Goal: Task Accomplishment & Management: Manage account settings

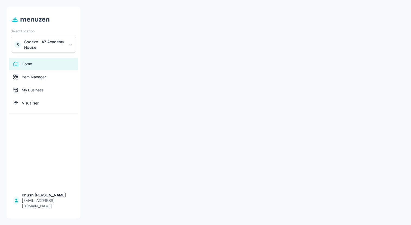
click at [64, 41] on div "Sodexo - AZ Academy House" at bounding box center [44, 44] width 41 height 11
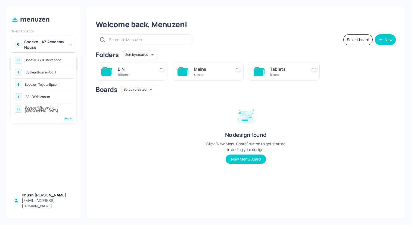
click at [57, 95] on div "I ISS - DWP Master" at bounding box center [44, 97] width 60 height 10
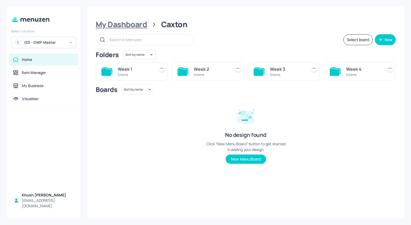
click at [125, 28] on div "My Dashboard" at bounding box center [121, 25] width 51 height 10
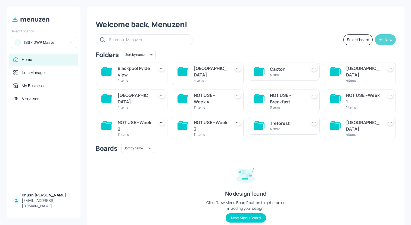
click at [387, 41] on div "New" at bounding box center [389, 40] width 8 height 4
click at [368, 56] on div "Add new folder" at bounding box center [367, 53] width 54 height 12
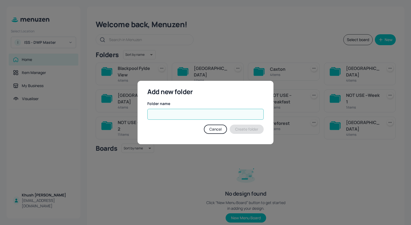
click at [203, 117] on input "text" at bounding box center [205, 114] width 116 height 11
click at [158, 115] on input "FAL KIRK" at bounding box center [205, 114] width 116 height 11
click at [169, 116] on input "FALKIRK" at bounding box center [205, 114] width 116 height 11
type input "Falkirk"
click at [253, 127] on button "Create folder" at bounding box center [247, 129] width 34 height 9
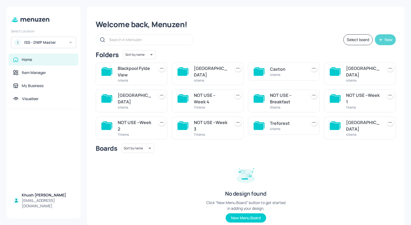
click at [380, 42] on icon "button" at bounding box center [380, 39] width 5 height 5
click at [366, 54] on div "Add new folder" at bounding box center [367, 53] width 54 height 12
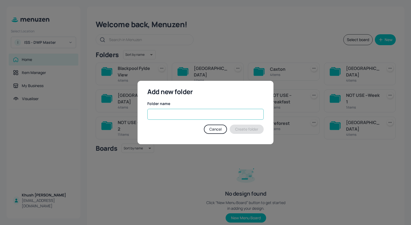
click at [178, 116] on input "text" at bounding box center [205, 114] width 116 height 11
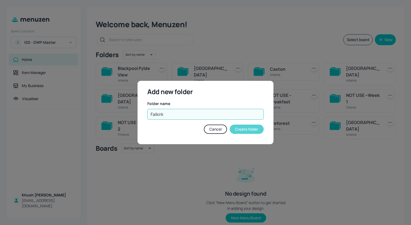
type input "Falkirk"
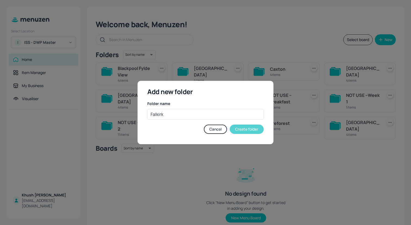
click at [245, 127] on button "Create folder" at bounding box center [247, 129] width 34 height 9
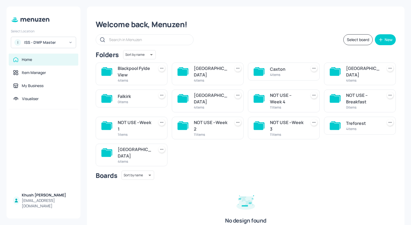
click at [128, 150] on div "[GEOGRAPHIC_DATA]" at bounding box center [135, 152] width 34 height 13
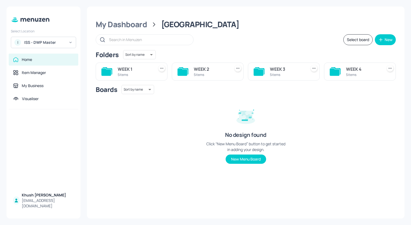
click at [285, 66] on div "WEEK 3" at bounding box center [287, 69] width 34 height 7
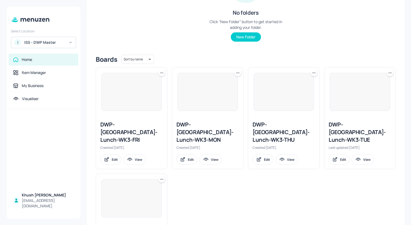
scroll to position [92, 0]
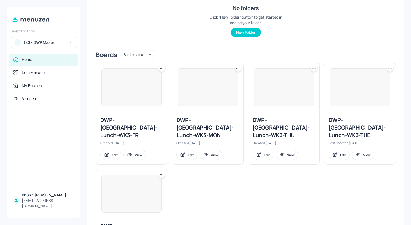
click at [238, 69] on icon at bounding box center [237, 68] width 5 height 5
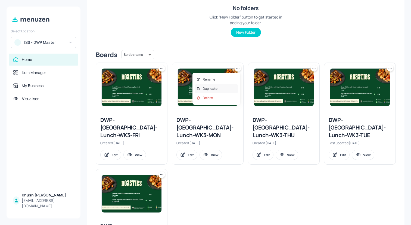
click at [222, 87] on div "Duplicate" at bounding box center [217, 88] width 44 height 9
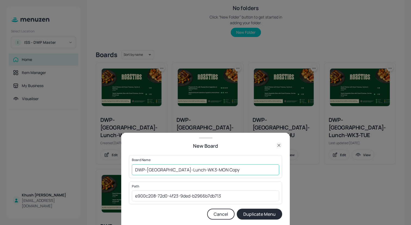
click at [227, 171] on input "DWP-Wigan-Lunch-WK3-MON Copy" at bounding box center [205, 169] width 147 height 11
drag, startPoint x: 159, startPoint y: 170, endPoint x: 147, endPoint y: 171, distance: 12.0
click at [147, 171] on input "DWP-[GEOGRAPHIC_DATA]-Lunch-WK3-MON" at bounding box center [205, 169] width 147 height 11
type input "DWP-Falkirk-Lunch-WK3-MON"
click at [269, 216] on button "Duplicate Menu" at bounding box center [259, 214] width 45 height 11
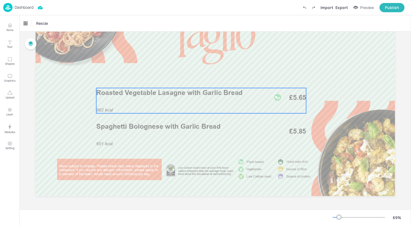
scroll to position [47, 0]
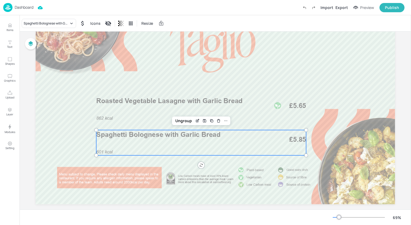
click at [155, 142] on div "601 kcal Spaghetti Bolognese with Garlic Bread £5.85" at bounding box center [201, 142] width 210 height 25
click at [196, 120] on icon "Edit Item" at bounding box center [197, 121] width 5 height 4
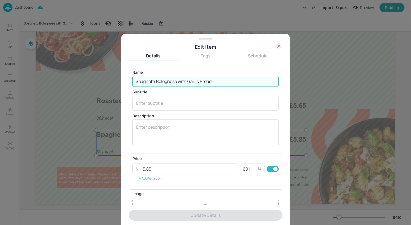
drag, startPoint x: 222, startPoint y: 80, endPoint x: 127, endPoint y: 82, distance: 94.4
click at [127, 82] on div "Edit Item Details Tags Schedule Name Spaghetti Bolognese with Garlic Bread ​ Su…" at bounding box center [205, 129] width 169 height 191
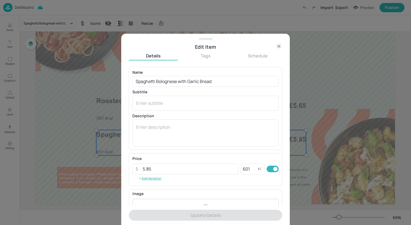
click at [278, 44] on icon at bounding box center [279, 46] width 7 height 7
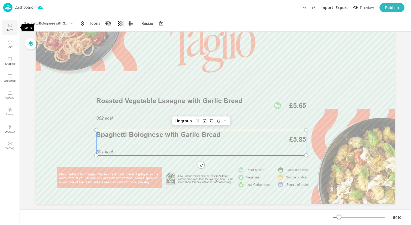
click at [8, 31] on p "Items" at bounding box center [10, 30] width 7 height 4
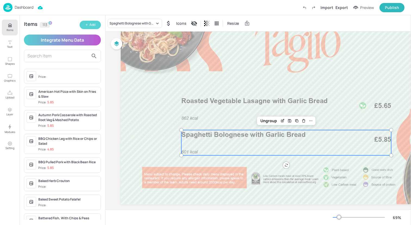
click at [82, 23] on button "Add" at bounding box center [90, 25] width 21 height 8
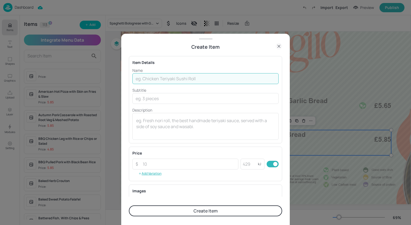
click at [147, 75] on input "text" at bounding box center [206, 78] width 146 height 11
paste input "Spaghetti Bolognese with Garlic Bread"
type input "Spaghetti Bolognese with Garlic Bread"
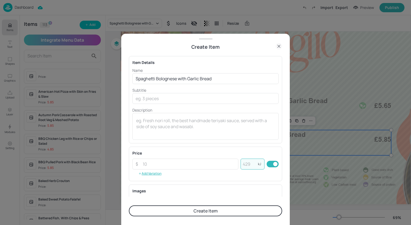
click at [248, 167] on input "number" at bounding box center [249, 164] width 17 height 11
type input "601"
click at [216, 164] on input "number" at bounding box center [189, 164] width 99 height 11
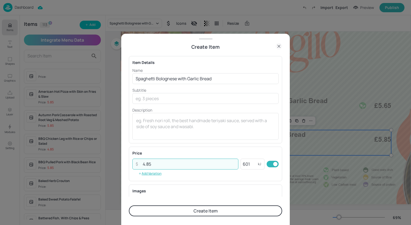
type input "4.85"
click at [214, 210] on button "Create Item" at bounding box center [205, 210] width 153 height 11
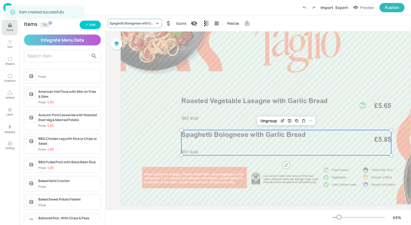
click at [144, 22] on div "Spaghetti Bolognese with Garlic Bread" at bounding box center [132, 23] width 45 height 5
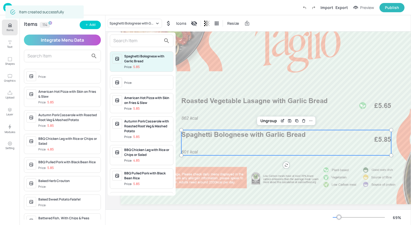
click at [139, 43] on input "text" at bounding box center [137, 40] width 48 height 9
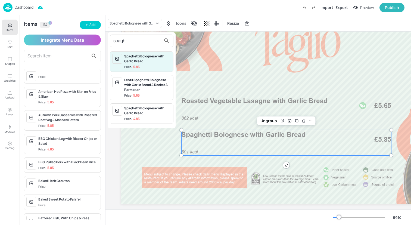
type input "spagh"
click at [149, 108] on div "Spaghetti Bolognese with Garlic Bread" at bounding box center [147, 111] width 47 height 10
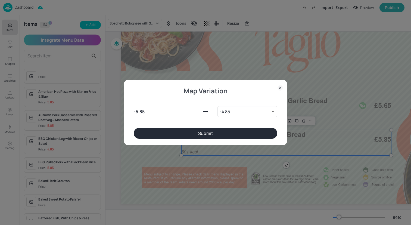
click at [209, 133] on button "Submit" at bounding box center [206, 133] width 144 height 11
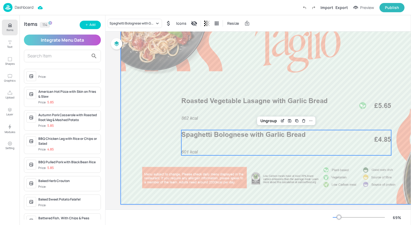
click at [160, 130] on div at bounding box center [301, 103] width 360 height 202
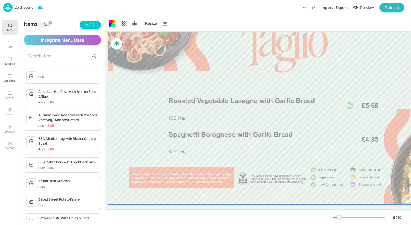
scroll to position [47, 15]
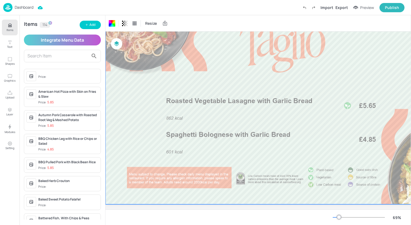
click at [149, 133] on div at bounding box center [286, 103] width 360 height 202
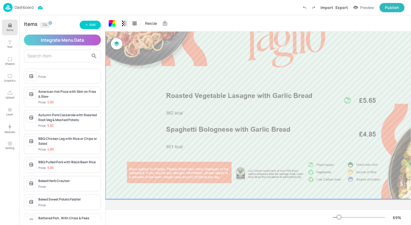
scroll to position [57, 15]
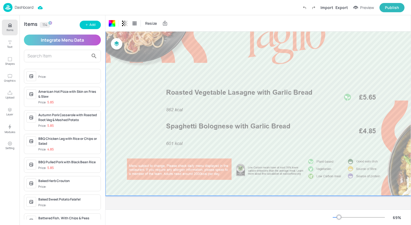
click at [9, 28] on p "Items" at bounding box center [10, 30] width 7 height 4
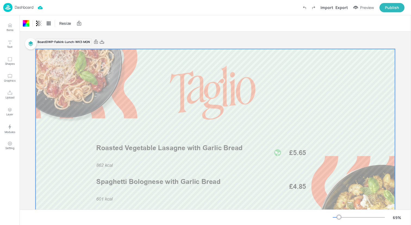
click at [11, 7] on img at bounding box center [7, 7] width 9 height 9
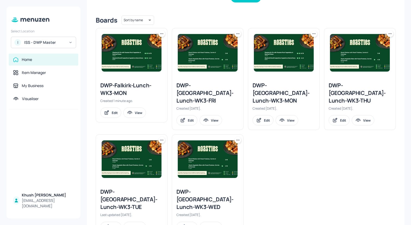
scroll to position [136, 0]
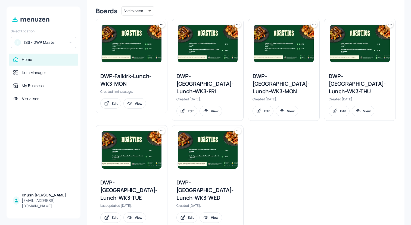
click at [162, 128] on icon at bounding box center [161, 130] width 5 height 5
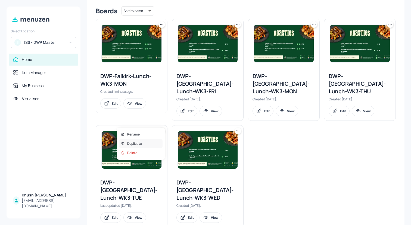
click at [145, 143] on div "Duplicate" at bounding box center [141, 143] width 44 height 9
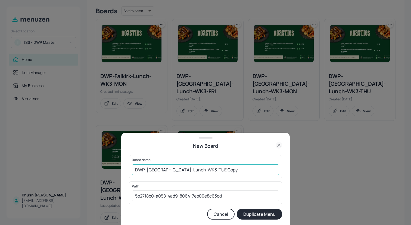
click at [218, 171] on input "DWP-Wigan-Lunch-WK3-TUE Copy" at bounding box center [205, 169] width 147 height 11
click at [183, 169] on input "DWP-[GEOGRAPHIC_DATA]-Lunch-WK3-TUE" at bounding box center [205, 169] width 147 height 11
drag, startPoint x: 158, startPoint y: 170, endPoint x: 147, endPoint y: 170, distance: 10.6
click at [147, 170] on input "DWP-[GEOGRAPHIC_DATA]-Lunch-WK3-TUE" at bounding box center [205, 169] width 147 height 11
type input "DWP-Falkirk-Lunch-WK3-TUE"
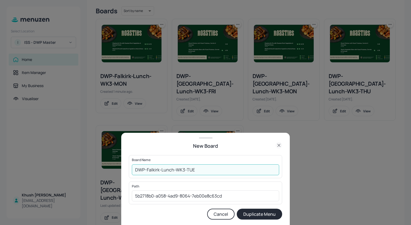
click at [237, 209] on button "Duplicate Menu" at bounding box center [259, 214] width 45 height 11
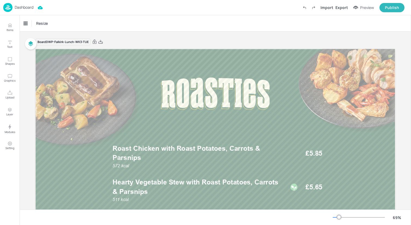
click at [8, 8] on img at bounding box center [7, 7] width 9 height 9
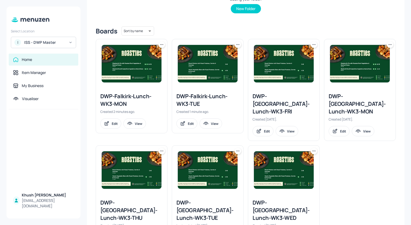
scroll to position [136, 0]
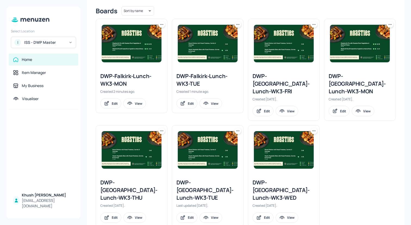
click at [142, 80] on div "DWP-Falkirk-Lunch-WK3-MON" at bounding box center [131, 79] width 63 height 15
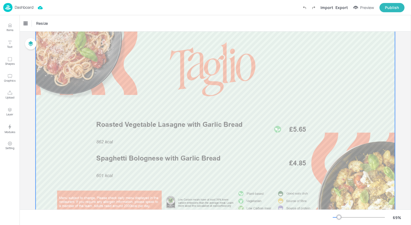
scroll to position [26, 0]
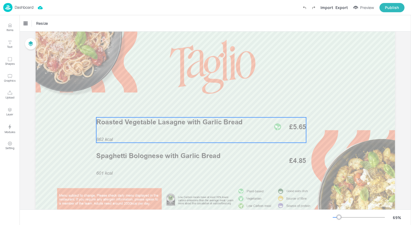
click at [176, 129] on div "862 kcal Roasted Vegetable Lasagne with Garlic Bread £5.65" at bounding box center [201, 129] width 210 height 25
click at [196, 106] on icon "Edit Item" at bounding box center [197, 108] width 5 height 4
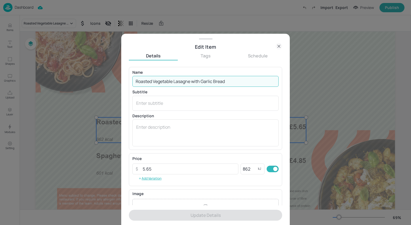
drag, startPoint x: 234, startPoint y: 83, endPoint x: 101, endPoint y: 83, distance: 133.1
click at [101, 83] on div "Edit Item Details Tags Schedule Name Roasted Vegetable Lasagne with Garlic Brea…" at bounding box center [205, 112] width 411 height 225
click at [279, 46] on icon at bounding box center [279, 46] width 7 height 7
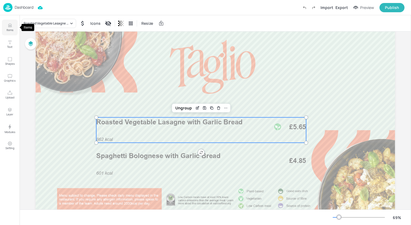
click at [10, 28] on p "Items" at bounding box center [10, 30] width 7 height 4
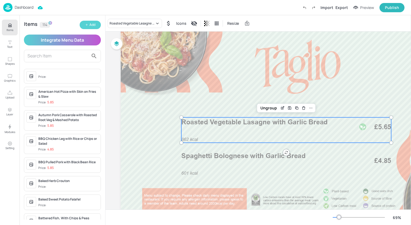
click at [90, 22] on div "Add" at bounding box center [93, 24] width 6 height 5
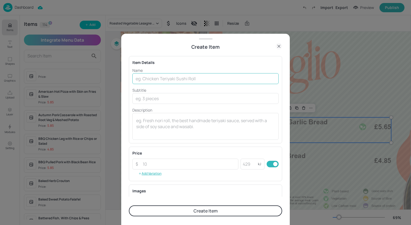
click at [161, 76] on input "text" at bounding box center [206, 78] width 146 height 11
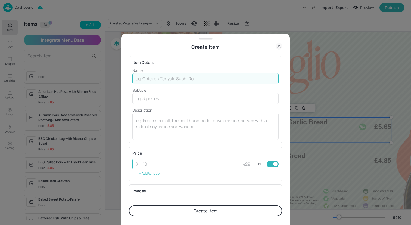
paste input "Roasted Vegetable Lasagne with Garlic Bread"
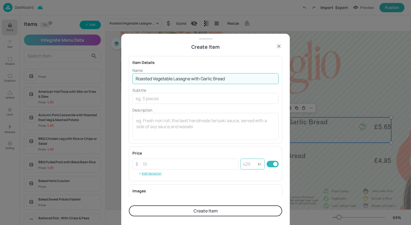
type input "Roasted Vegetable Lasagne with Garlic Bread"
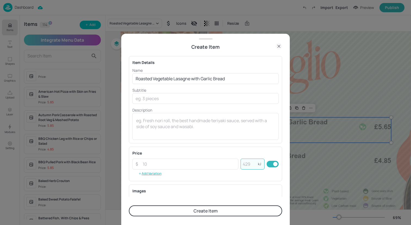
click at [244, 163] on input "number" at bounding box center [249, 164] width 17 height 11
type input "862"
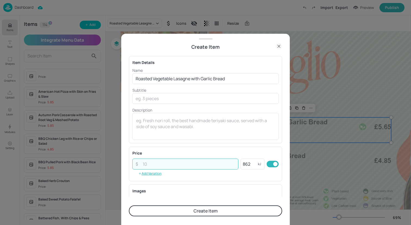
click at [201, 164] on input "number" at bounding box center [189, 164] width 99 height 11
type input "5"
type input "4.85"
click at [221, 211] on button "Create Item" at bounding box center [205, 210] width 153 height 11
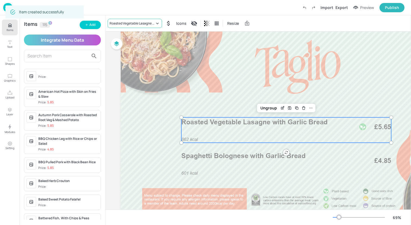
click at [139, 24] on div "Roasted Vegetable Lasagne with Garlic Bread" at bounding box center [132, 23] width 45 height 5
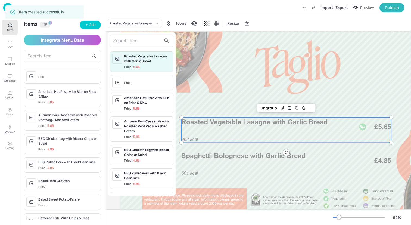
click at [136, 44] on input "text" at bounding box center [137, 40] width 48 height 9
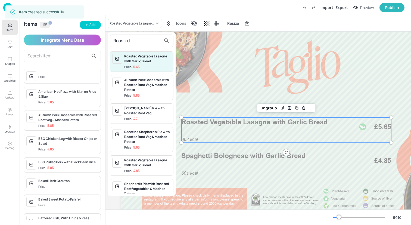
type input "Roasted"
click at [141, 57] on div "Roasted Vegetable Lasagne with Garlic Bread" at bounding box center [147, 59] width 47 height 10
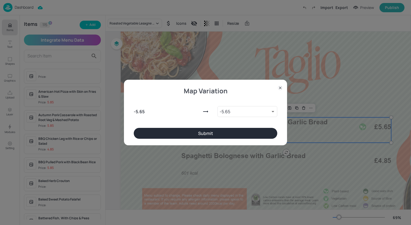
click at [196, 130] on button "Submit" at bounding box center [206, 133] width 144 height 11
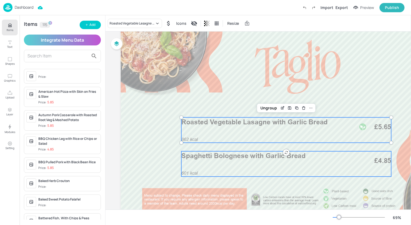
click at [207, 159] on span "Spaghetti Bolognese with Garlic Bread" at bounding box center [243, 156] width 124 height 8
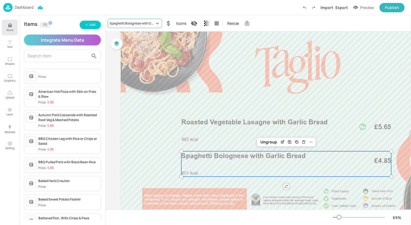
click at [134, 26] on div "Spaghetti Bolognese with Garlic Bread" at bounding box center [135, 23] width 54 height 9
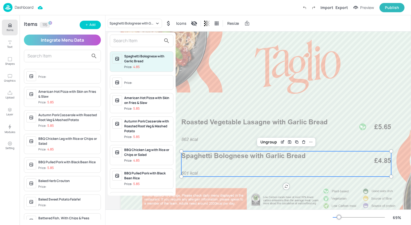
click at [134, 43] on input "text" at bounding box center [137, 40] width 48 height 9
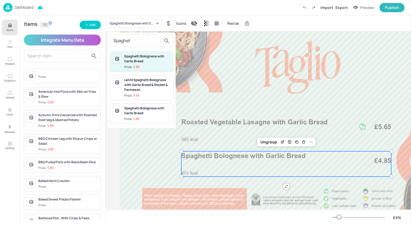
type input "Spaghet"
click at [146, 110] on div "Spaghetti Bolognese with Garlic Bread" at bounding box center [147, 111] width 47 height 10
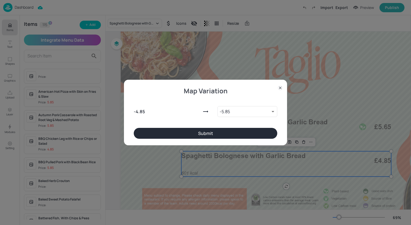
click at [162, 130] on button "Submit" at bounding box center [206, 133] width 144 height 11
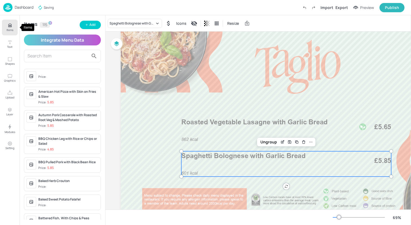
click at [9, 31] on p "Items" at bounding box center [10, 30] width 7 height 4
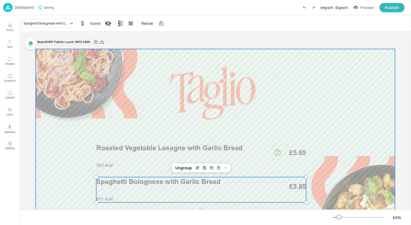
click at [50, 153] on div at bounding box center [216, 150] width 360 height 202
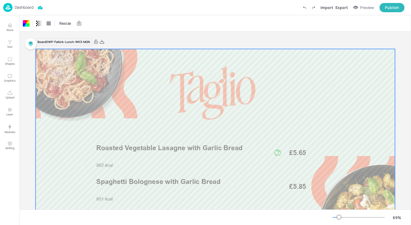
click at [9, 6] on img at bounding box center [7, 7] width 9 height 9
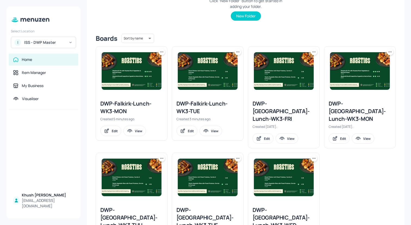
scroll to position [116, 0]
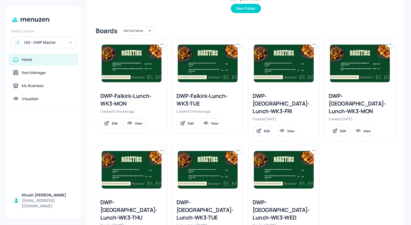
click at [198, 101] on div "DWP-Falkirk-Lunch-WK3-TUE" at bounding box center [208, 99] width 63 height 15
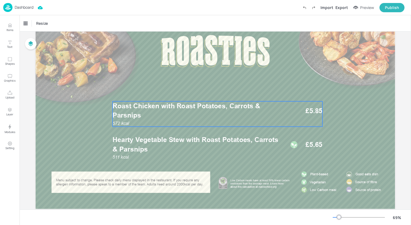
scroll to position [43, 0]
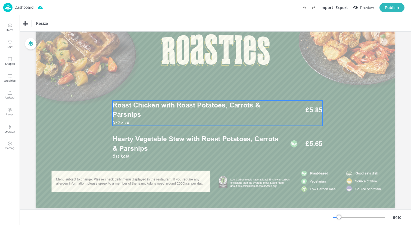
click at [216, 118] on p "Roast Chicken with Roast Potatoes, Carrots & Parsnips" at bounding box center [198, 109] width 170 height 19
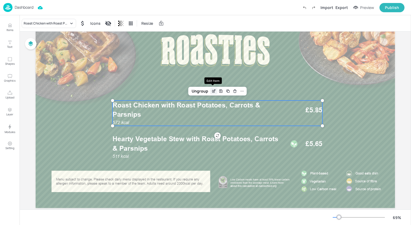
click at [212, 91] on icon "Edit Item" at bounding box center [214, 91] width 5 height 4
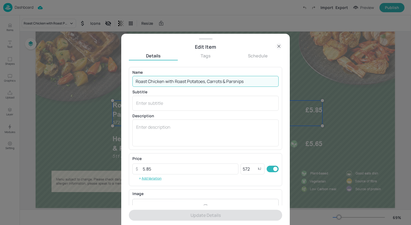
drag, startPoint x: 248, startPoint y: 83, endPoint x: 124, endPoint y: 82, distance: 124.6
click at [124, 82] on div "Edit Item Details Tags Schedule Name Roast Chicken with Roast Potatoes, Carrots…" at bounding box center [205, 129] width 169 height 191
click at [280, 46] on icon at bounding box center [279, 46] width 7 height 7
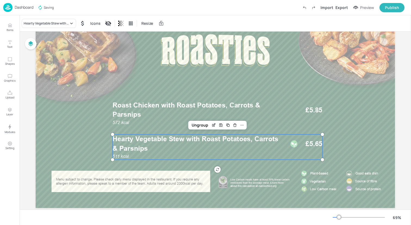
click at [213, 148] on p "Hearty Vegetable Stew with Roast Potatoes, Carrots & Parsnips" at bounding box center [198, 143] width 170 height 19
click at [213, 127] on icon "Edit Item" at bounding box center [214, 125] width 2 height 2
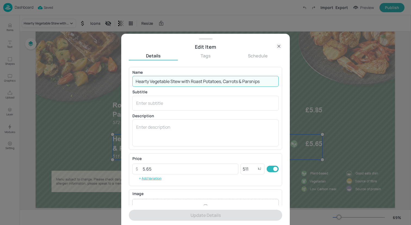
drag, startPoint x: 265, startPoint y: 81, endPoint x: 107, endPoint y: 73, distance: 157.5
click at [107, 73] on div "Edit Item Details Tags Schedule Name Hearty Vegetable Stew with Roast Potatoes,…" at bounding box center [205, 112] width 411 height 225
click at [280, 46] on icon at bounding box center [279, 46] width 7 height 7
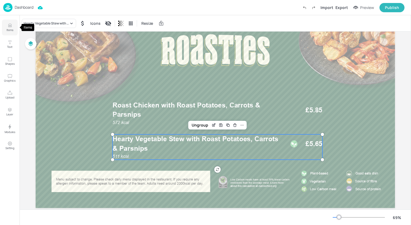
click at [10, 27] on icon "Items" at bounding box center [9, 25] width 5 height 5
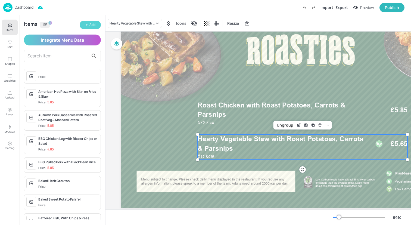
click at [93, 28] on button "Add" at bounding box center [90, 25] width 21 height 8
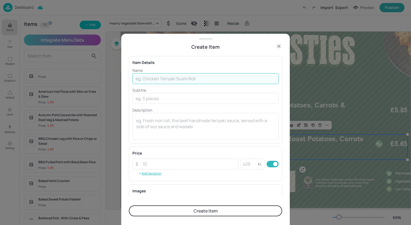
click at [184, 79] on input "text" at bounding box center [206, 78] width 146 height 11
paste input "Hearty Vegetable Stew with Roast Potatoes, Carrots & Parsnips"
type input "Hearty Vegetable Stew with Roast Potatoes, Carrots & Parsnips"
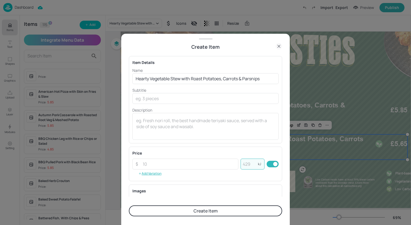
click at [248, 165] on input "number" at bounding box center [249, 164] width 17 height 11
type input "511"
click at [214, 163] on input "number" at bounding box center [189, 164] width 99 height 11
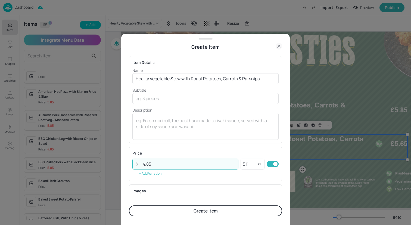
type input "4.85"
click at [219, 213] on button "Create Item" at bounding box center [205, 210] width 153 height 11
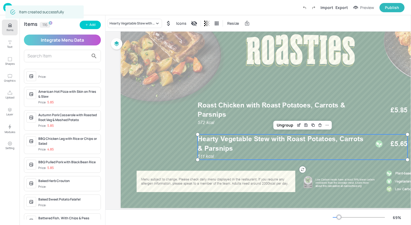
scroll to position [57, 0]
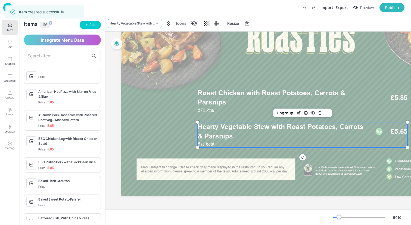
click at [140, 22] on div "Hearty Vegetable Stew with Roast Potatoes, Carrots & Parsnips" at bounding box center [132, 23] width 45 height 5
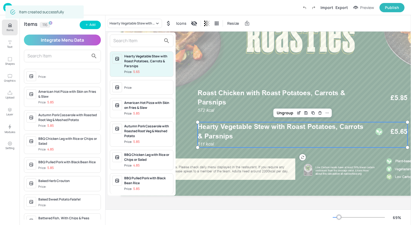
click at [140, 40] on input "text" at bounding box center [137, 40] width 48 height 9
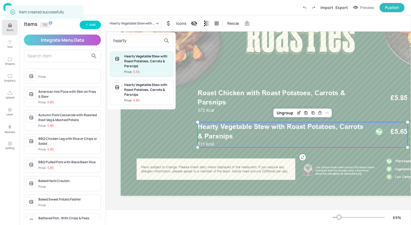
type input "hearty"
click at [137, 85] on div "Hearty Vegetable Stew with Roast Potatoes, Carrots & Parsnips" at bounding box center [147, 89] width 47 height 15
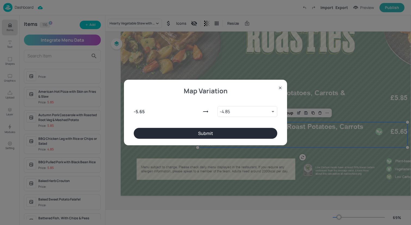
click at [213, 130] on button "Submit" at bounding box center [206, 133] width 144 height 11
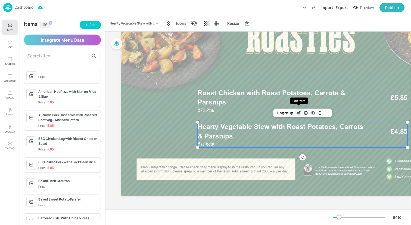
click at [298, 111] on icon "Edit Item" at bounding box center [299, 113] width 5 height 4
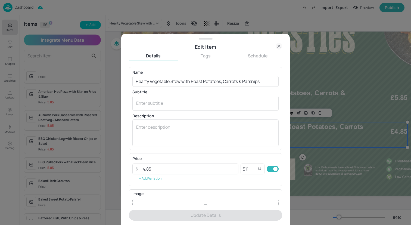
scroll to position [63, 0]
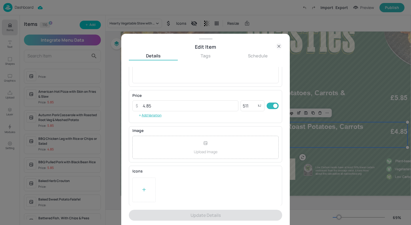
click at [143, 192] on icon at bounding box center [143, 189] width 5 height 5
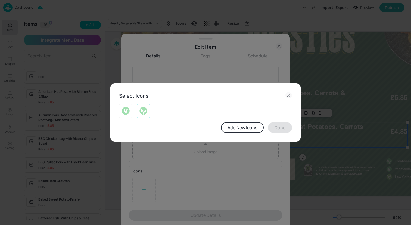
click at [142, 117] on div at bounding box center [143, 111] width 13 height 14
click at [277, 127] on button "Done" at bounding box center [280, 127] width 24 height 11
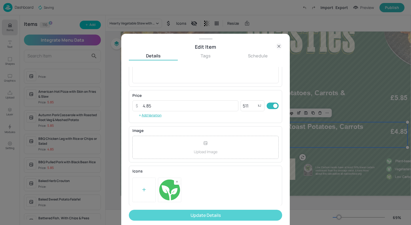
click at [209, 217] on button "Update Details" at bounding box center [205, 215] width 153 height 11
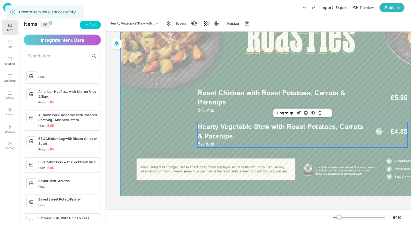
click at [158, 110] on div at bounding box center [301, 94] width 360 height 202
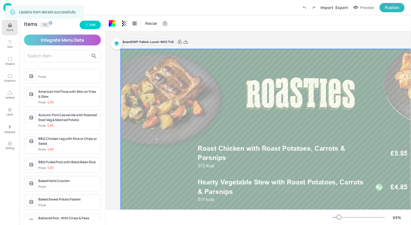
click at [5, 6] on img at bounding box center [7, 7] width 9 height 9
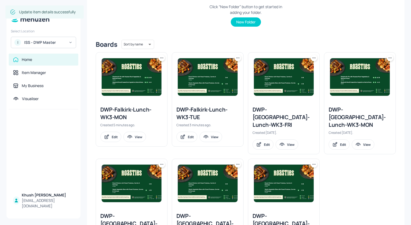
scroll to position [136, 0]
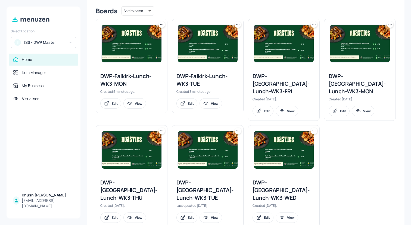
click at [272, 181] on div "DWP-[GEOGRAPHIC_DATA]-Lunch-WK3-WED" at bounding box center [284, 190] width 63 height 23
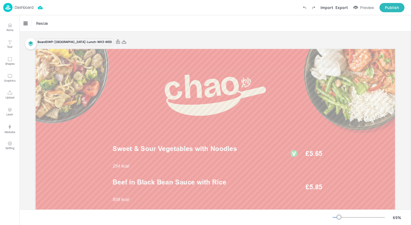
click at [5, 5] on img at bounding box center [7, 7] width 9 height 9
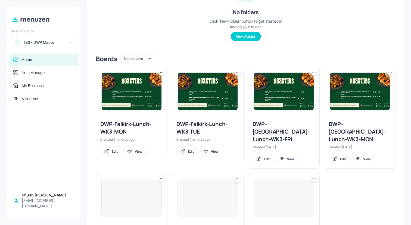
scroll to position [136, 0]
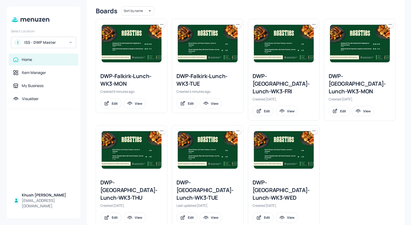
click at [313, 128] on icon at bounding box center [314, 130] width 5 height 5
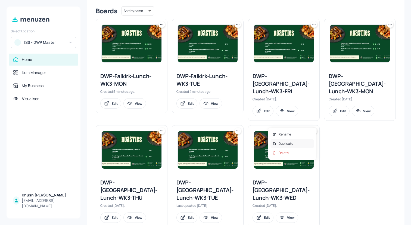
click at [302, 143] on div "Duplicate" at bounding box center [293, 143] width 44 height 9
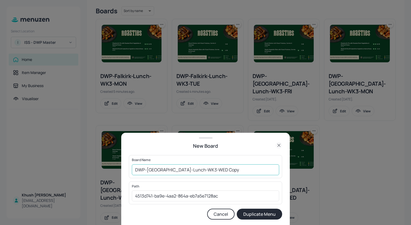
click at [240, 166] on input "DWP-Wigan-Lunch-WK3-WED Copy" at bounding box center [205, 169] width 147 height 11
drag, startPoint x: 159, startPoint y: 171, endPoint x: 147, endPoint y: 171, distance: 11.4
click at [147, 171] on input "DWP-[GEOGRAPHIC_DATA]-Lunch-WK3-WED" at bounding box center [205, 169] width 147 height 11
type input "DWP-Falkirk-Lunch-WK3-WED"
click at [237, 209] on button "Duplicate Menu" at bounding box center [259, 214] width 45 height 11
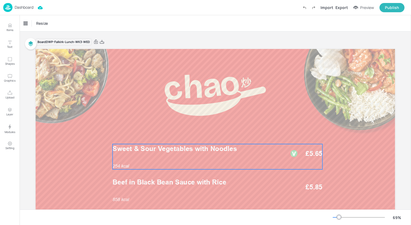
click at [170, 154] on div "254 kcal Sweet & Sour Vegetables with Noodles £5.65" at bounding box center [218, 156] width 210 height 25
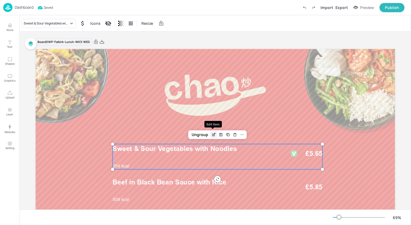
click at [214, 133] on icon "Edit Item" at bounding box center [214, 135] width 5 height 4
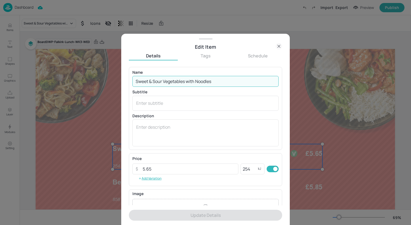
drag, startPoint x: 257, startPoint y: 83, endPoint x: 122, endPoint y: 79, distance: 134.7
click at [122, 80] on div "Edit Item Details Tags Schedule Name Sweet & Sour Vegetables with Noodles ​ Sub…" at bounding box center [205, 129] width 169 height 191
click at [279, 45] on icon at bounding box center [279, 46] width 7 height 7
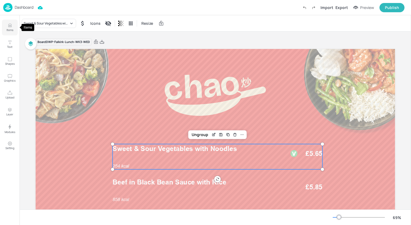
click at [13, 27] on button "Items" at bounding box center [10, 28] width 16 height 16
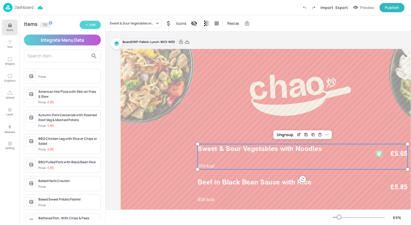
click at [91, 22] on button "Add" at bounding box center [90, 25] width 21 height 8
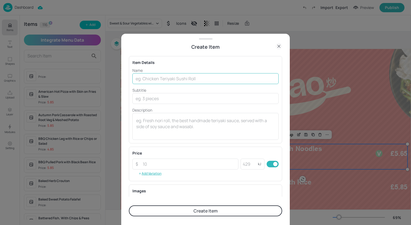
click at [162, 75] on input "text" at bounding box center [206, 78] width 146 height 11
paste input "Sweet & Sour Vegetables with Noodles"
type input "Sweet & Sour Vegetables with Noodles"
click at [247, 165] on input "number" at bounding box center [249, 164] width 17 height 11
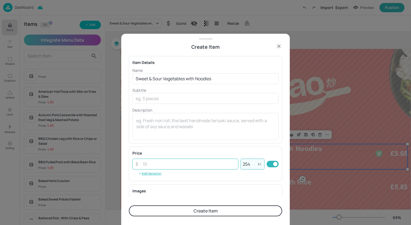
type input "254"
click at [205, 168] on input "number" at bounding box center [189, 164] width 99 height 11
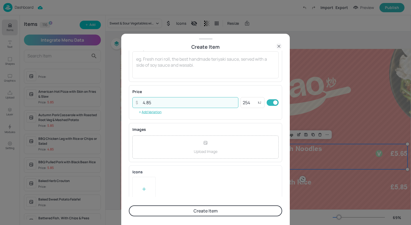
scroll to position [70, 0]
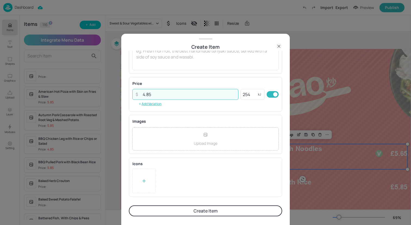
type input "4.85"
click at [146, 179] on icon at bounding box center [143, 180] width 5 height 5
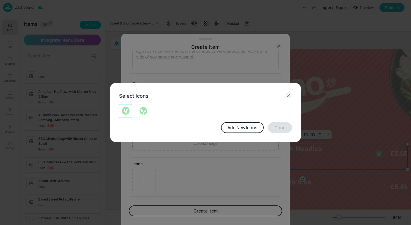
click at [129, 111] on img at bounding box center [126, 111] width 8 height 9
click at [283, 130] on button "Done" at bounding box center [280, 127] width 24 height 11
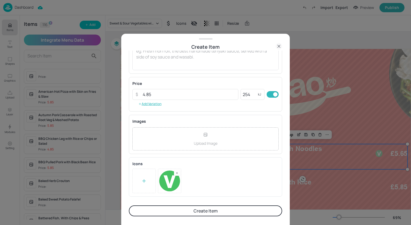
click at [232, 209] on button "Create Item" at bounding box center [205, 210] width 153 height 11
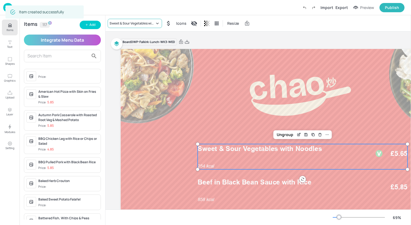
click at [127, 23] on div "Sweet & Sour Vegetables with Noodles" at bounding box center [132, 23] width 45 height 5
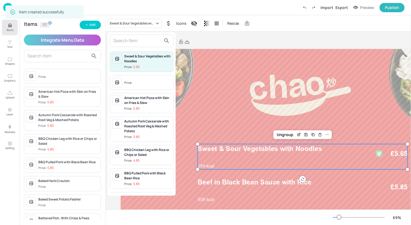
click at [127, 39] on input "text" at bounding box center [137, 40] width 48 height 9
paste input "Sweet & Sour Vegetables with Noodles"
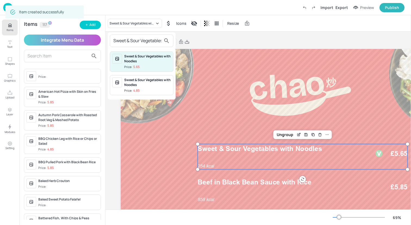
scroll to position [0, 29]
type input "Sweet & Sour Vegetables with Noodles"
click at [141, 82] on div "Sweet & Sour Vegetables with Noodles" at bounding box center [147, 83] width 47 height 10
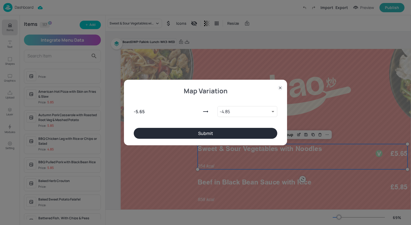
click at [208, 133] on button "Submit" at bounding box center [206, 133] width 144 height 11
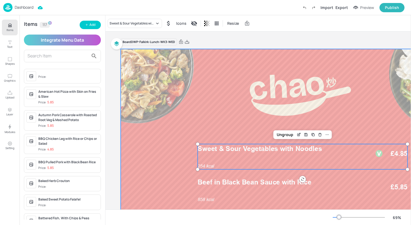
click at [164, 150] on div at bounding box center [301, 150] width 360 height 202
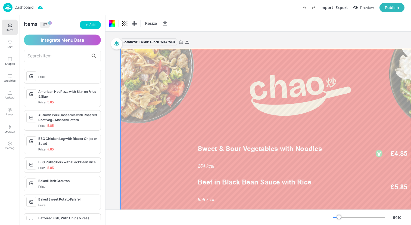
click at [84, 8] on div "Dashboard Import Export Preview Publish" at bounding box center [204, 7] width 402 height 15
click at [10, 27] on icon "Items" at bounding box center [9, 25] width 5 height 5
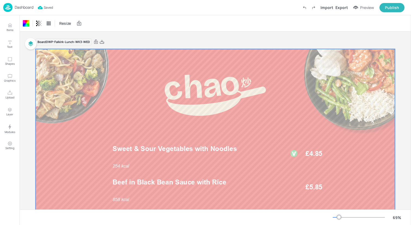
click at [10, 5] on img at bounding box center [7, 7] width 9 height 9
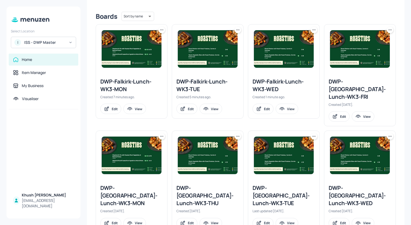
scroll to position [136, 0]
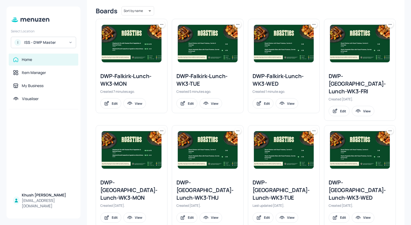
click at [238, 128] on icon at bounding box center [237, 130] width 5 height 5
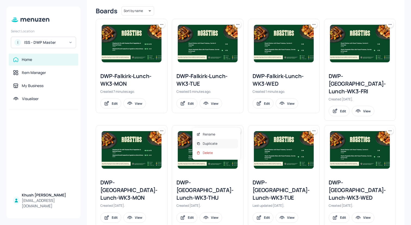
click at [220, 146] on div "Duplicate" at bounding box center [217, 143] width 44 height 9
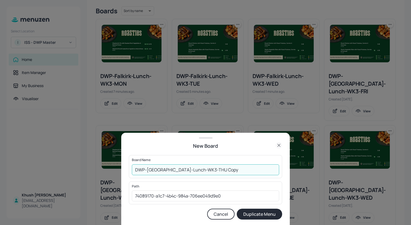
click at [222, 165] on input "DWP-Wigan-Lunch-WK3-THU Copy" at bounding box center [205, 169] width 147 height 11
click at [217, 169] on input "DWP-Wigan-Lunch-WK3-THU Copy" at bounding box center [205, 169] width 147 height 11
drag, startPoint x: 159, startPoint y: 170, endPoint x: 148, endPoint y: 170, distance: 10.9
click at [148, 170] on input "DWP-[GEOGRAPHIC_DATA]-Lunch-WK3-THU" at bounding box center [205, 169] width 147 height 11
type input "DWP-Falkirk-Lunch-WK3-THU"
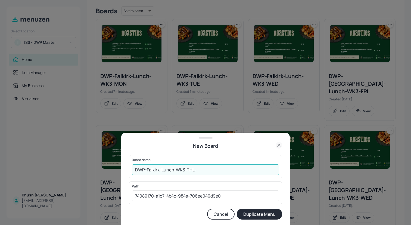
click at [237, 209] on button "Duplicate Menu" at bounding box center [259, 214] width 45 height 11
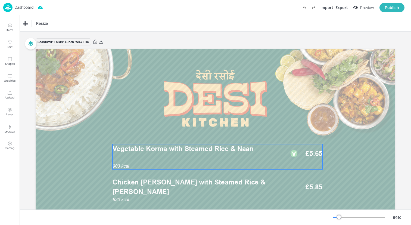
click at [188, 157] on div "903 kcal Vegetable Korma with Steamed Rice & Naan £5.65" at bounding box center [218, 156] width 210 height 25
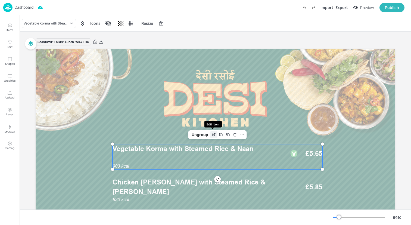
click at [213, 133] on icon "Edit Item" at bounding box center [214, 135] width 5 height 4
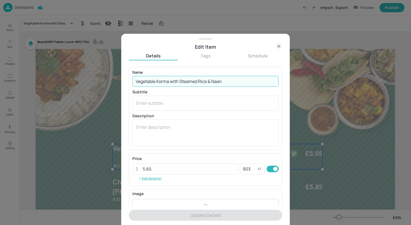
drag, startPoint x: 242, startPoint y: 84, endPoint x: 100, endPoint y: 83, distance: 142.6
click at [99, 83] on div "Edit Item Details Tags Schedule Name Vegetable Korma with Steamed Rice & Naan ​…" at bounding box center [205, 112] width 411 height 225
click at [281, 45] on icon at bounding box center [279, 46] width 7 height 7
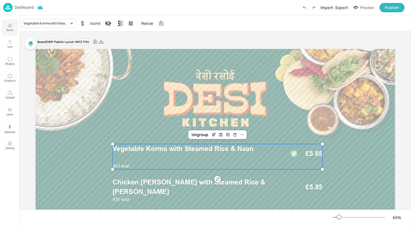
click at [14, 27] on button "Items" at bounding box center [10, 28] width 16 height 16
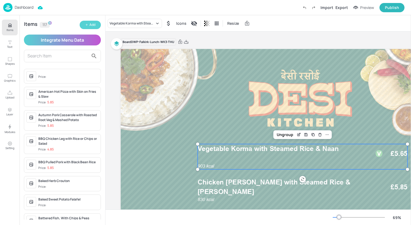
click at [87, 21] on button "Add" at bounding box center [90, 25] width 21 height 8
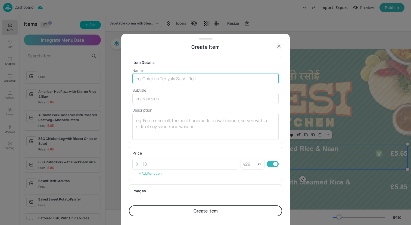
click at [216, 81] on input "text" at bounding box center [206, 78] width 146 height 11
paste input "Vegetable Korma with Steamed Rice & Naan"
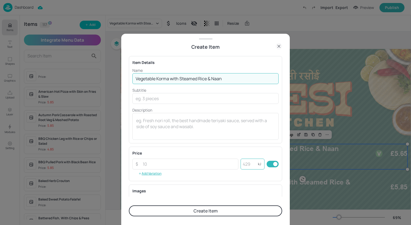
type input "Vegetable Korma with Steamed Rice & Naan"
click at [251, 167] on input "number" at bounding box center [249, 164] width 17 height 11
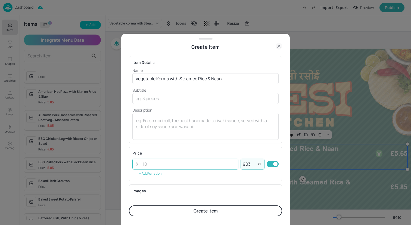
type input "903"
click at [205, 164] on input "number" at bounding box center [189, 164] width 99 height 11
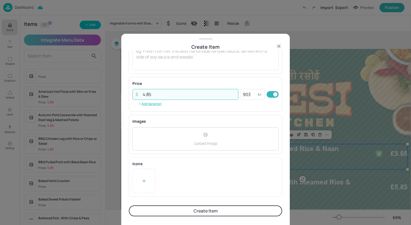
type input "4.85"
click at [149, 178] on div at bounding box center [144, 181] width 23 height 24
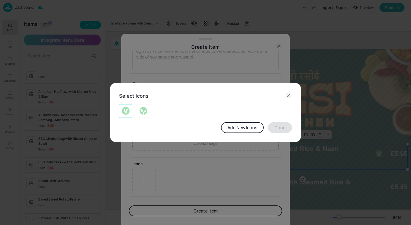
click at [128, 112] on img at bounding box center [126, 111] width 8 height 9
click at [276, 126] on button "Done" at bounding box center [280, 127] width 24 height 11
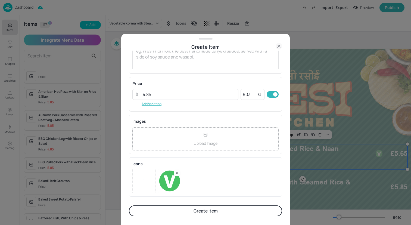
click at [219, 213] on button "Create Item" at bounding box center [205, 210] width 153 height 11
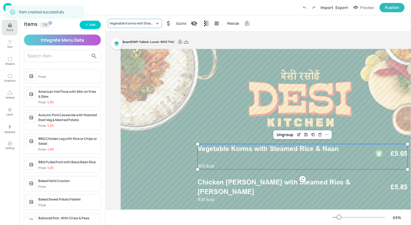
click at [128, 26] on div "Vegetable Korma with Steamed Rice & Naan" at bounding box center [135, 23] width 54 height 9
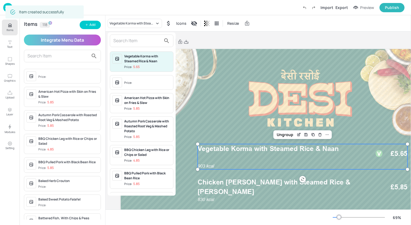
click at [132, 38] on input "text" at bounding box center [137, 40] width 48 height 9
paste input "Vegetable Korma with Steamed Rice & Naan"
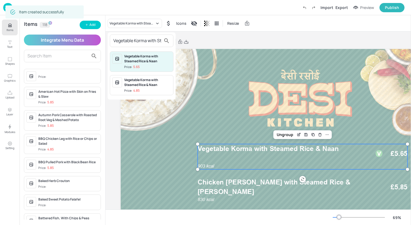
scroll to position [0, 41]
type input "Vegetable Korma with Steamed Rice & Naan"
click at [145, 89] on span "Price: 4.85" at bounding box center [147, 90] width 47 height 5
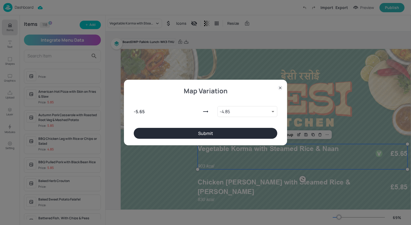
click at [199, 132] on button "Submit" at bounding box center [206, 133] width 144 height 11
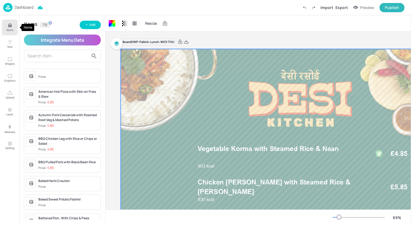
click at [5, 27] on button "Items" at bounding box center [10, 28] width 16 height 16
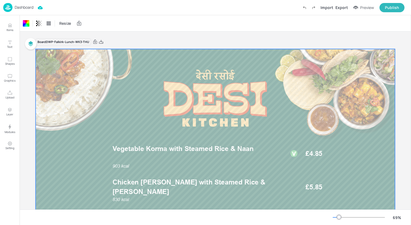
click at [72, 9] on div "Dashboard Import Export Preview Publish" at bounding box center [204, 7] width 402 height 15
click at [7, 5] on img at bounding box center [7, 7] width 9 height 9
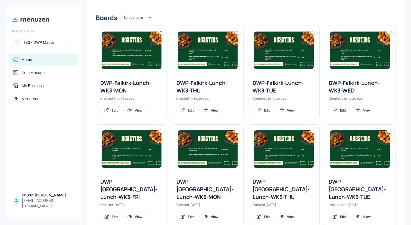
scroll to position [135, 0]
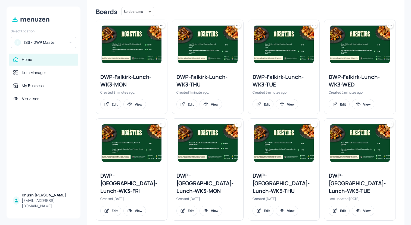
click at [161, 126] on icon at bounding box center [161, 123] width 5 height 5
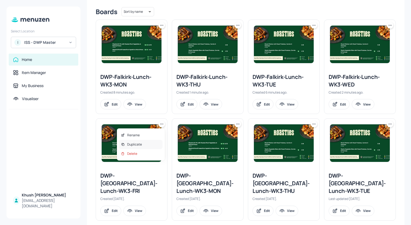
click at [155, 143] on div "Duplicate" at bounding box center [141, 144] width 44 height 9
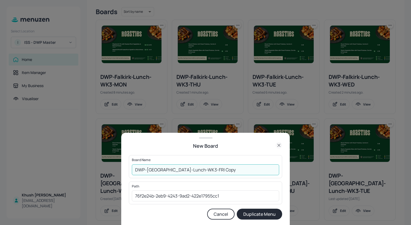
drag, startPoint x: 224, startPoint y: 171, endPoint x: 192, endPoint y: 171, distance: 32.1
click at [192, 171] on input "DWP-[GEOGRAPHIC_DATA]-Lunch-WK3-FRI Copy" at bounding box center [205, 169] width 147 height 11
drag, startPoint x: 158, startPoint y: 170, endPoint x: 146, endPoint y: 170, distance: 12.5
click at [146, 170] on input "DWP-[GEOGRAPHIC_DATA]-Lunch-WK3-FRI" at bounding box center [205, 169] width 147 height 11
type input "DWP-Falkirk-Lunch-WK3-FRI"
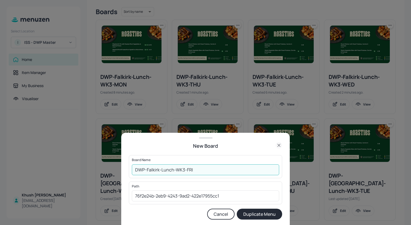
click at [237, 209] on button "Duplicate Menu" at bounding box center [259, 214] width 45 height 11
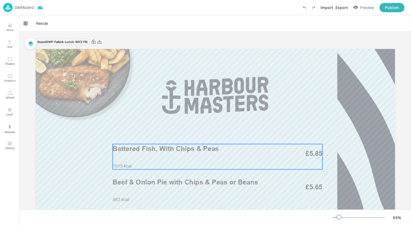
click at [159, 160] on div "1015 kcal Battered Fish, With Chips & Peas £5.85" at bounding box center [218, 156] width 210 height 25
click at [161, 157] on div "1015 kcal Battered Fish, With Chips & Peas £5.85" at bounding box center [218, 156] width 210 height 25
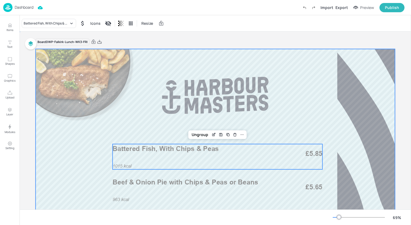
click at [163, 131] on div at bounding box center [216, 150] width 360 height 202
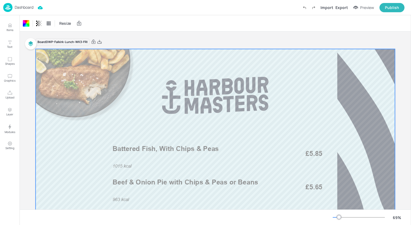
click at [9, 7] on img at bounding box center [7, 7] width 9 height 9
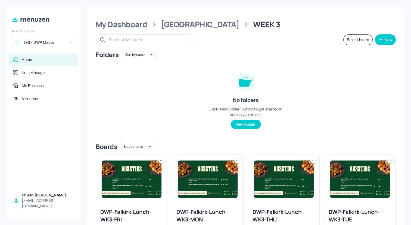
click at [368, 42] on button "Select board" at bounding box center [358, 39] width 29 height 11
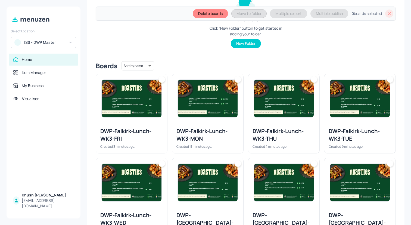
scroll to position [109, 0]
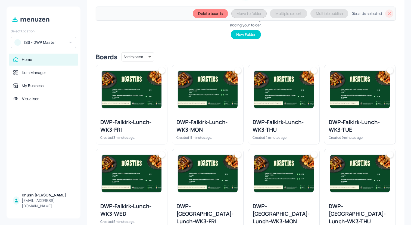
click at [128, 99] on img at bounding box center [132, 90] width 60 height 38
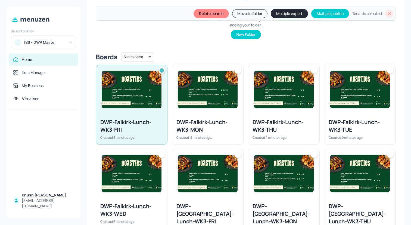
click at [281, 95] on img at bounding box center [284, 90] width 60 height 38
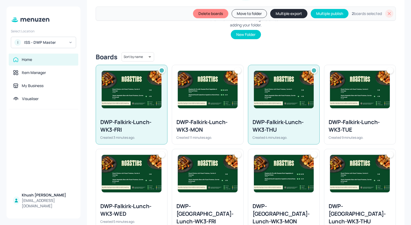
click at [353, 111] on div at bounding box center [360, 89] width 71 height 49
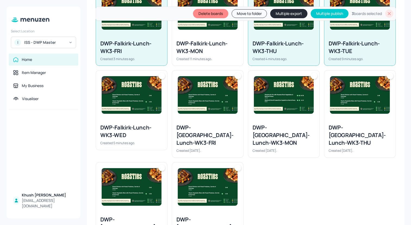
scroll to position [191, 0]
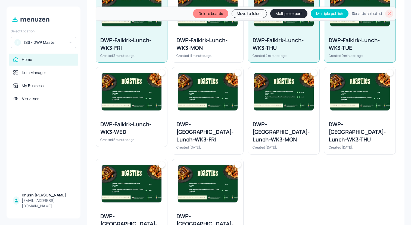
click at [132, 120] on div "DWP-Falkirk-Lunch-WK3-WED Created 5 minutes ago." at bounding box center [131, 131] width 71 height 30
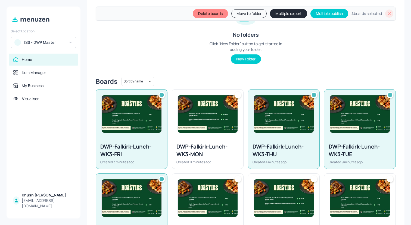
scroll to position [49, 0]
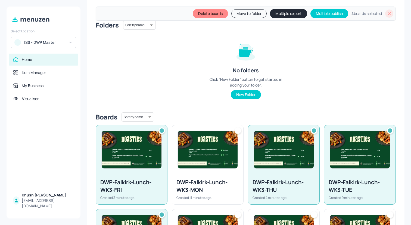
click at [201, 16] on button "Delete boards" at bounding box center [210, 13] width 35 height 9
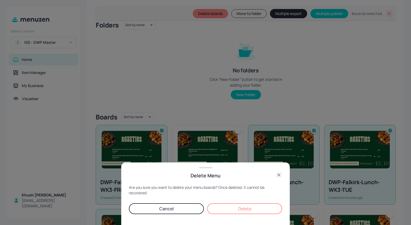
click at [248, 207] on button "Delete" at bounding box center [244, 208] width 75 height 11
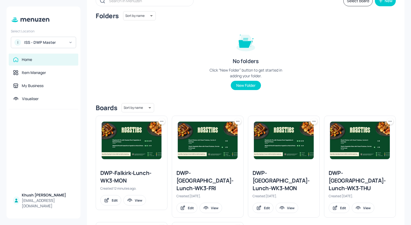
scroll to position [41, 0]
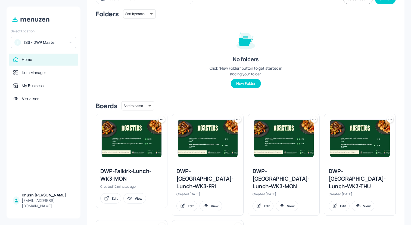
click at [162, 119] on icon at bounding box center [161, 119] width 5 height 5
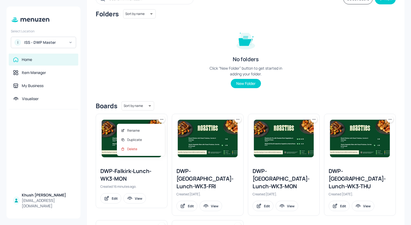
click at [180, 100] on div at bounding box center [205, 112] width 411 height 225
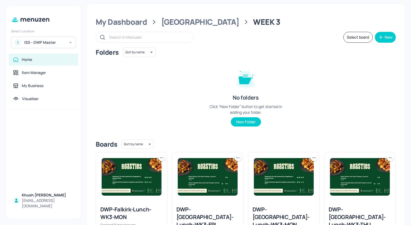
scroll to position [0, 0]
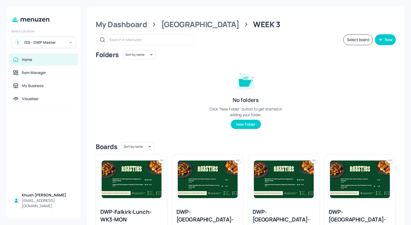
click at [350, 37] on button "Select board" at bounding box center [358, 39] width 29 height 11
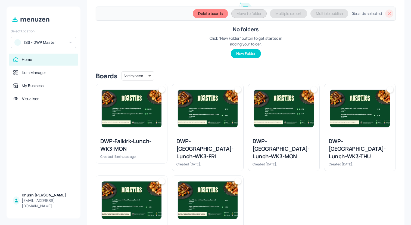
scroll to position [110, 0]
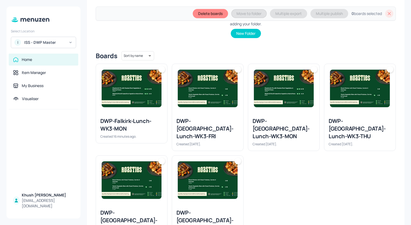
click at [126, 104] on img at bounding box center [132, 89] width 60 height 38
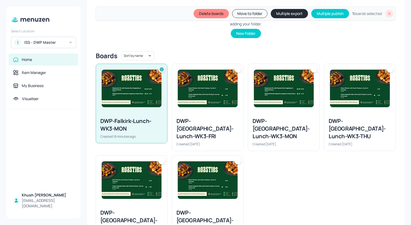
click at [243, 12] on button "Move to folder" at bounding box center [249, 13] width 35 height 9
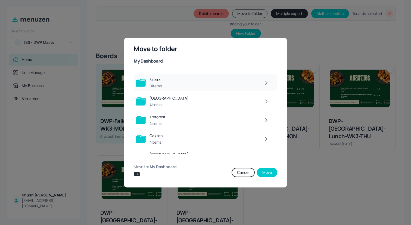
click at [219, 79] on div at bounding box center [218, 82] width 107 height 11
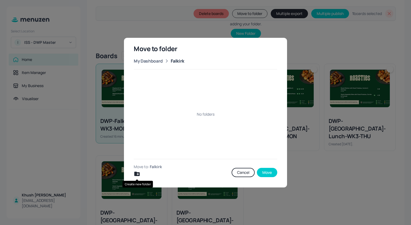
click at [135, 174] on icon "Create new folder" at bounding box center [136, 174] width 5 height 4
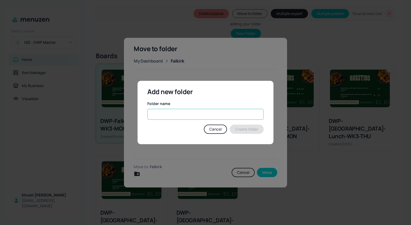
click at [173, 115] on input "text" at bounding box center [205, 114] width 116 height 11
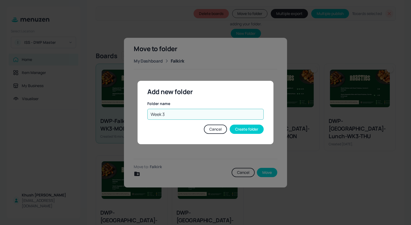
type input "Week 3"
click at [251, 129] on button "Create folder" at bounding box center [247, 129] width 34 height 9
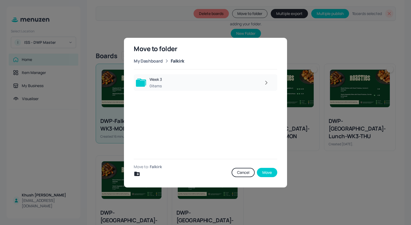
click at [215, 86] on div at bounding box center [218, 82] width 107 height 11
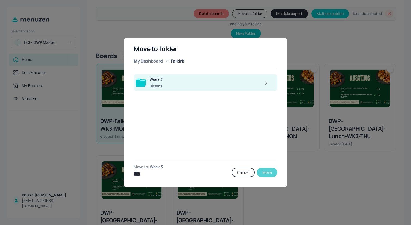
click at [267, 170] on button "Move" at bounding box center [267, 172] width 20 height 9
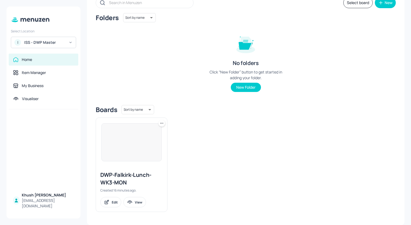
scroll to position [37, 0]
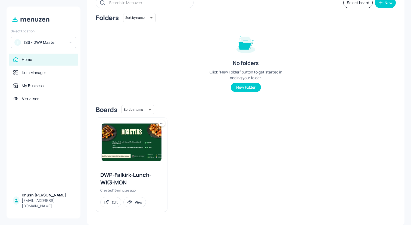
click at [160, 123] on icon at bounding box center [160, 123] width 1 height 1
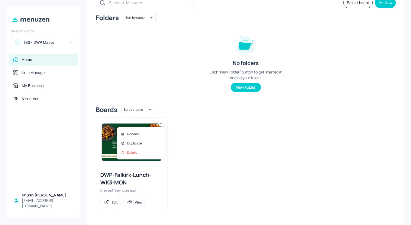
click at [178, 106] on div at bounding box center [205, 112] width 411 height 225
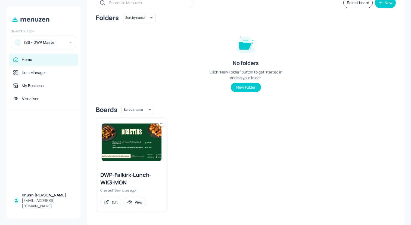
scroll to position [0, 0]
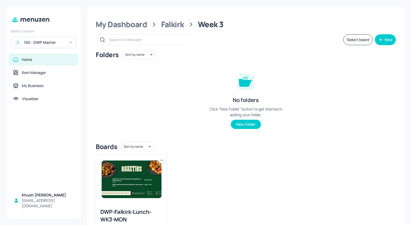
click at [350, 42] on button "Select board" at bounding box center [358, 39] width 29 height 11
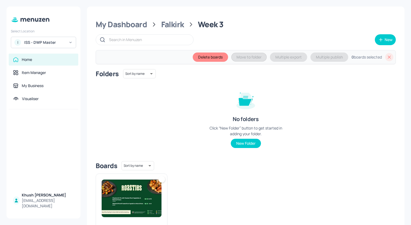
click at [125, 205] on img at bounding box center [132, 199] width 60 height 38
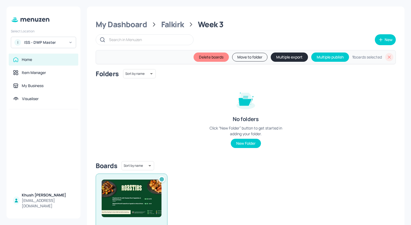
click at [288, 53] on button "Multiple export" at bounding box center [289, 57] width 37 height 9
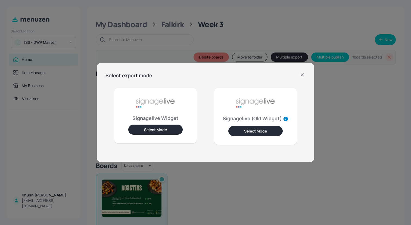
click at [159, 133] on button "Select Mode" at bounding box center [155, 130] width 54 height 10
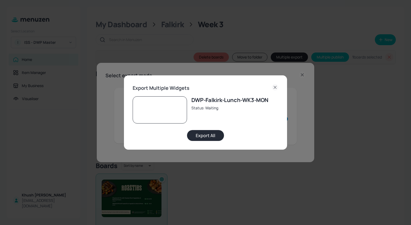
click at [202, 137] on button "Export All" at bounding box center [205, 135] width 37 height 11
